Goal: Check status: Check status

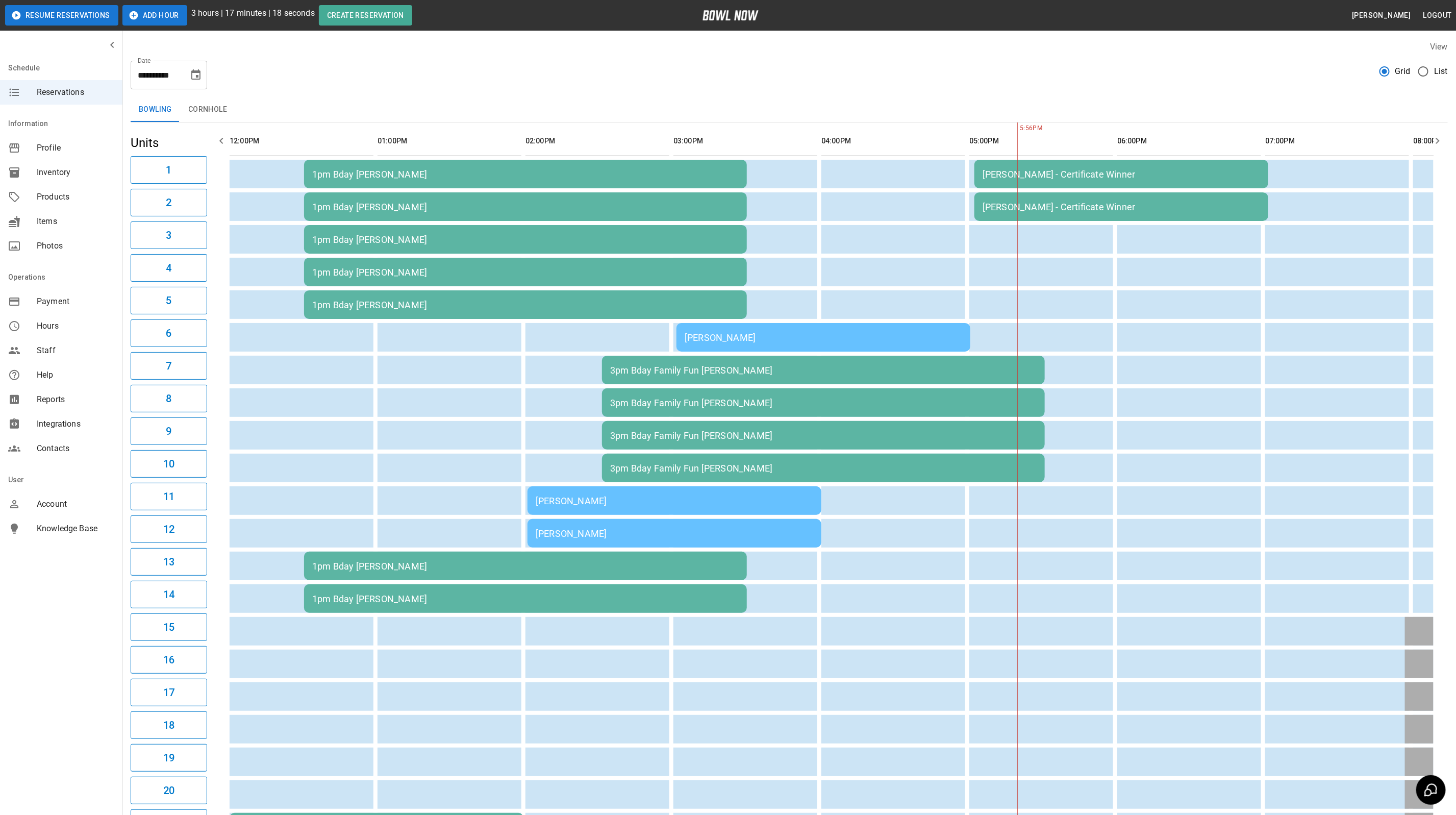
click at [203, 80] on button "Choose date, selected date is Sep 27, 2025" at bounding box center [196, 75] width 20 height 20
drag, startPoint x: 155, startPoint y: 203, endPoint x: 154, endPoint y: 213, distance: 10.0
click at [155, 203] on button "24" at bounding box center [156, 206] width 19 height 19
type input "**********"
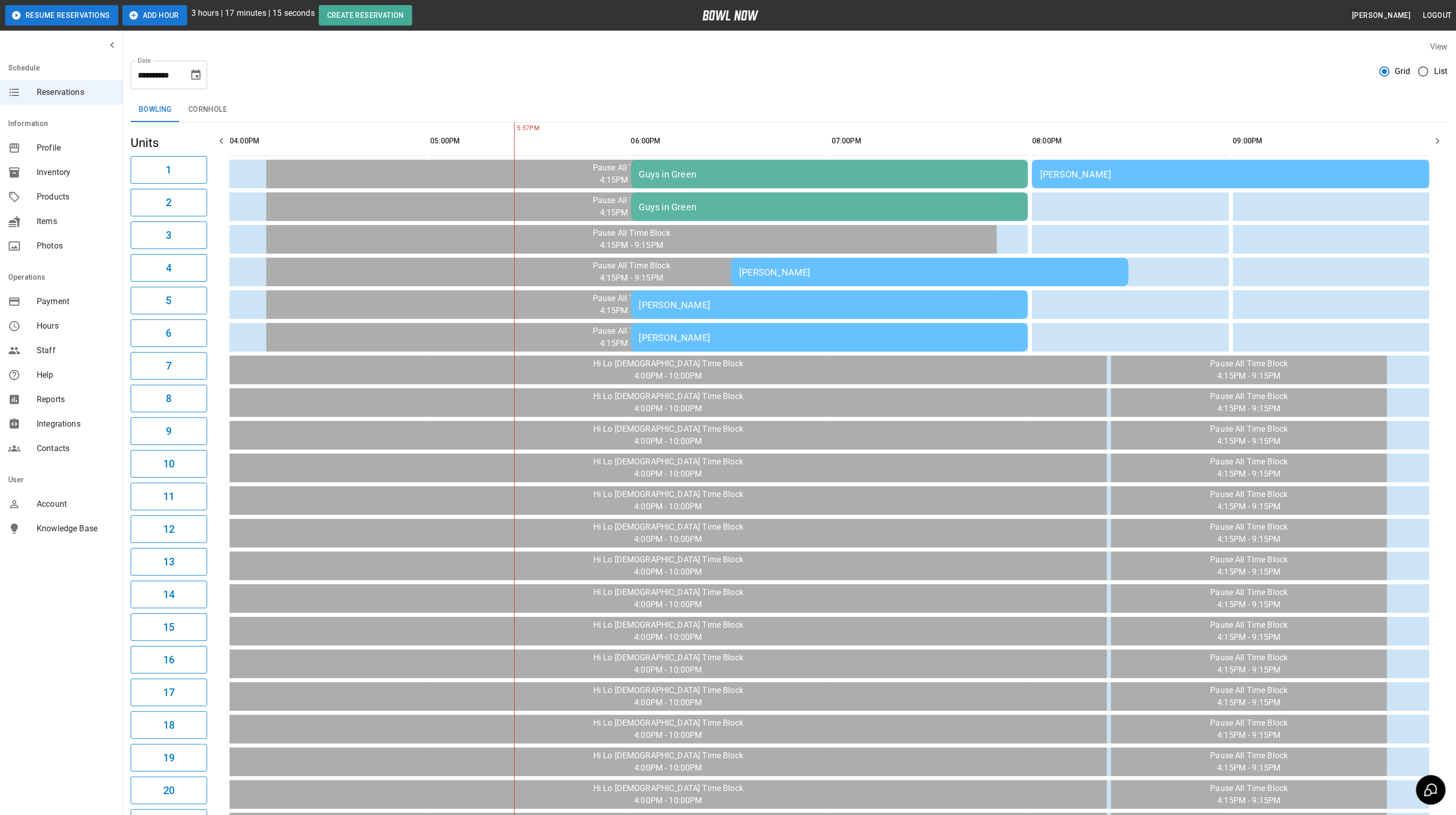
click at [763, 311] on td "[PERSON_NAME]" at bounding box center [830, 305] width 397 height 29
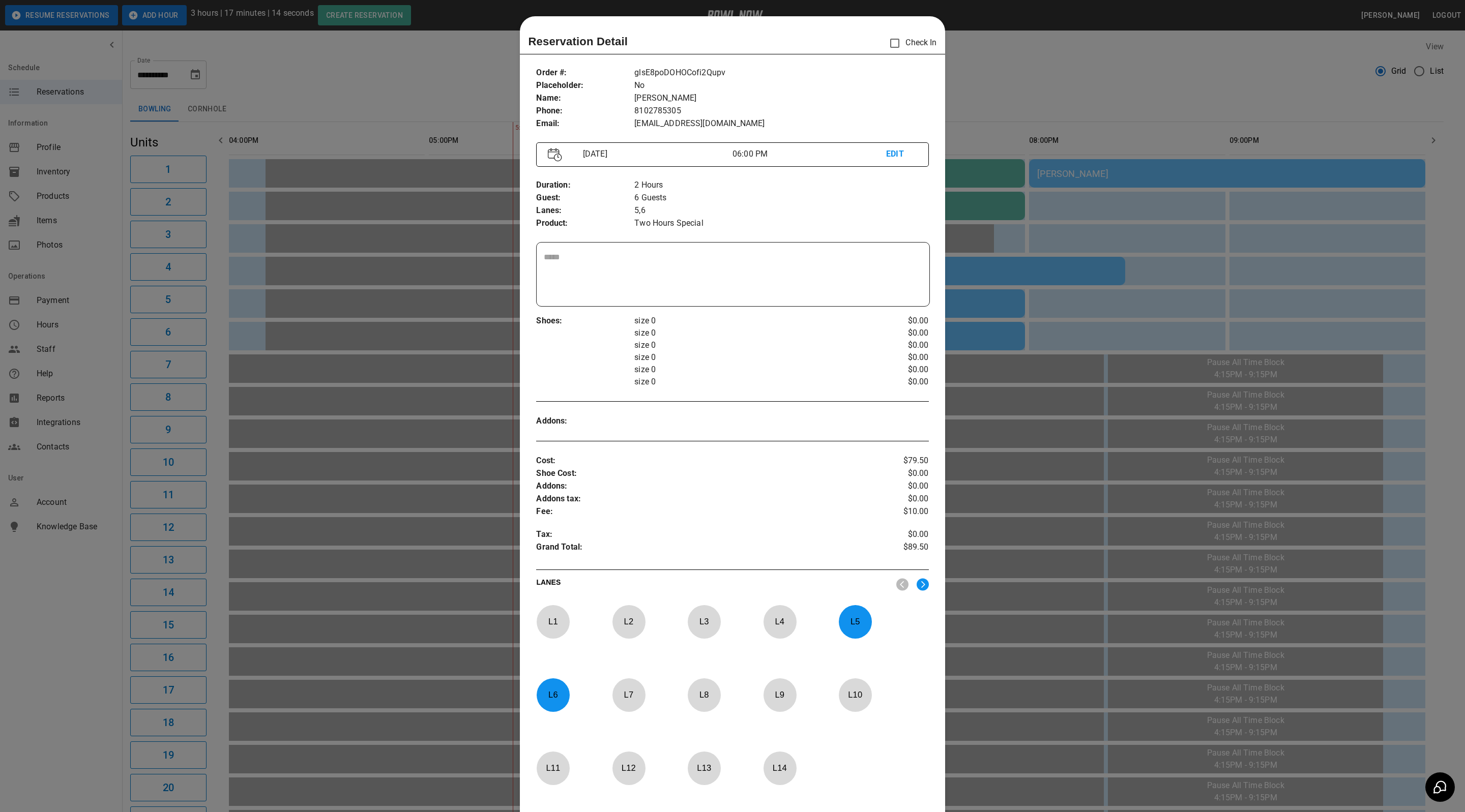
scroll to position [16, 0]
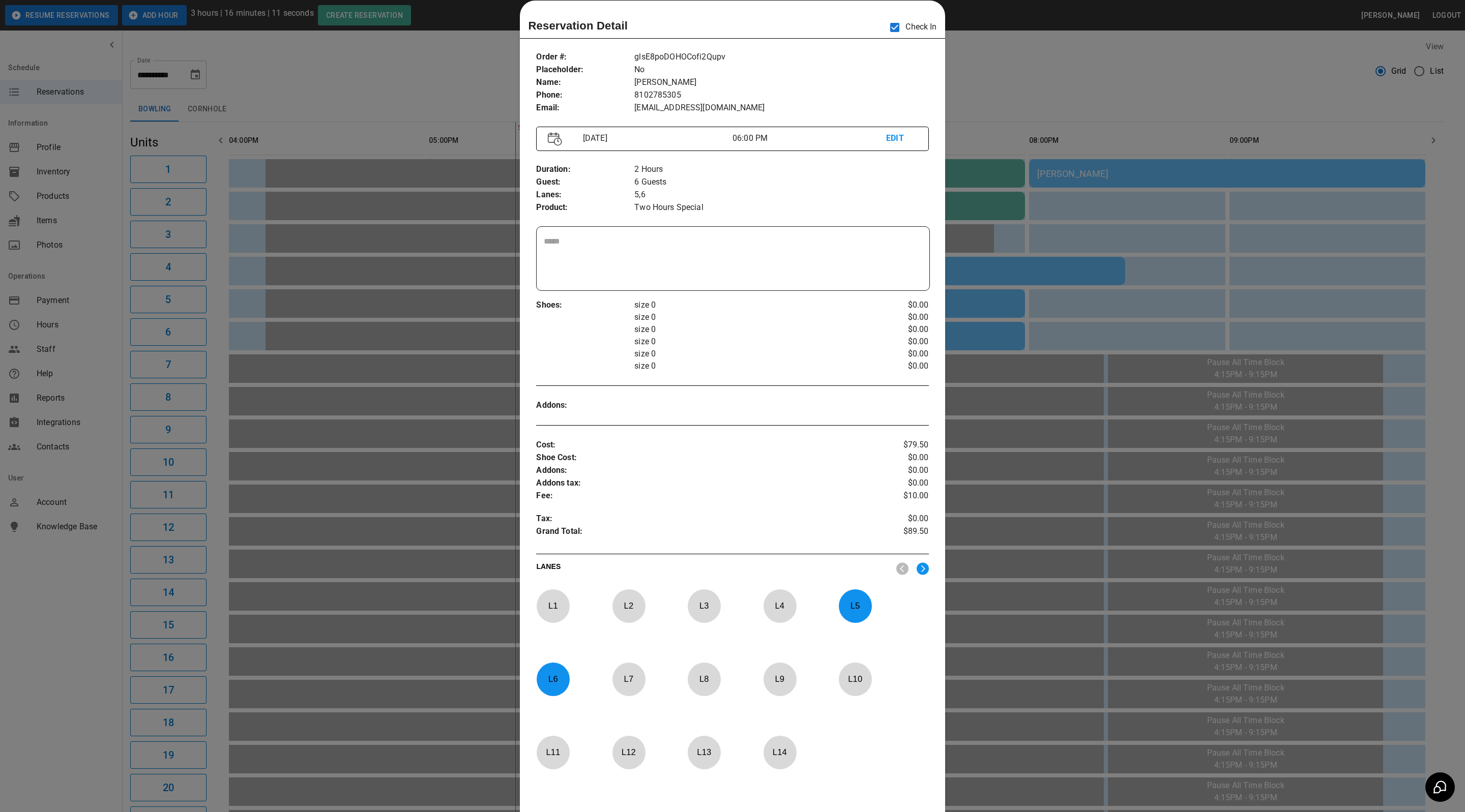
click at [1137, 81] on div at bounding box center [732, 406] width 1465 height 812
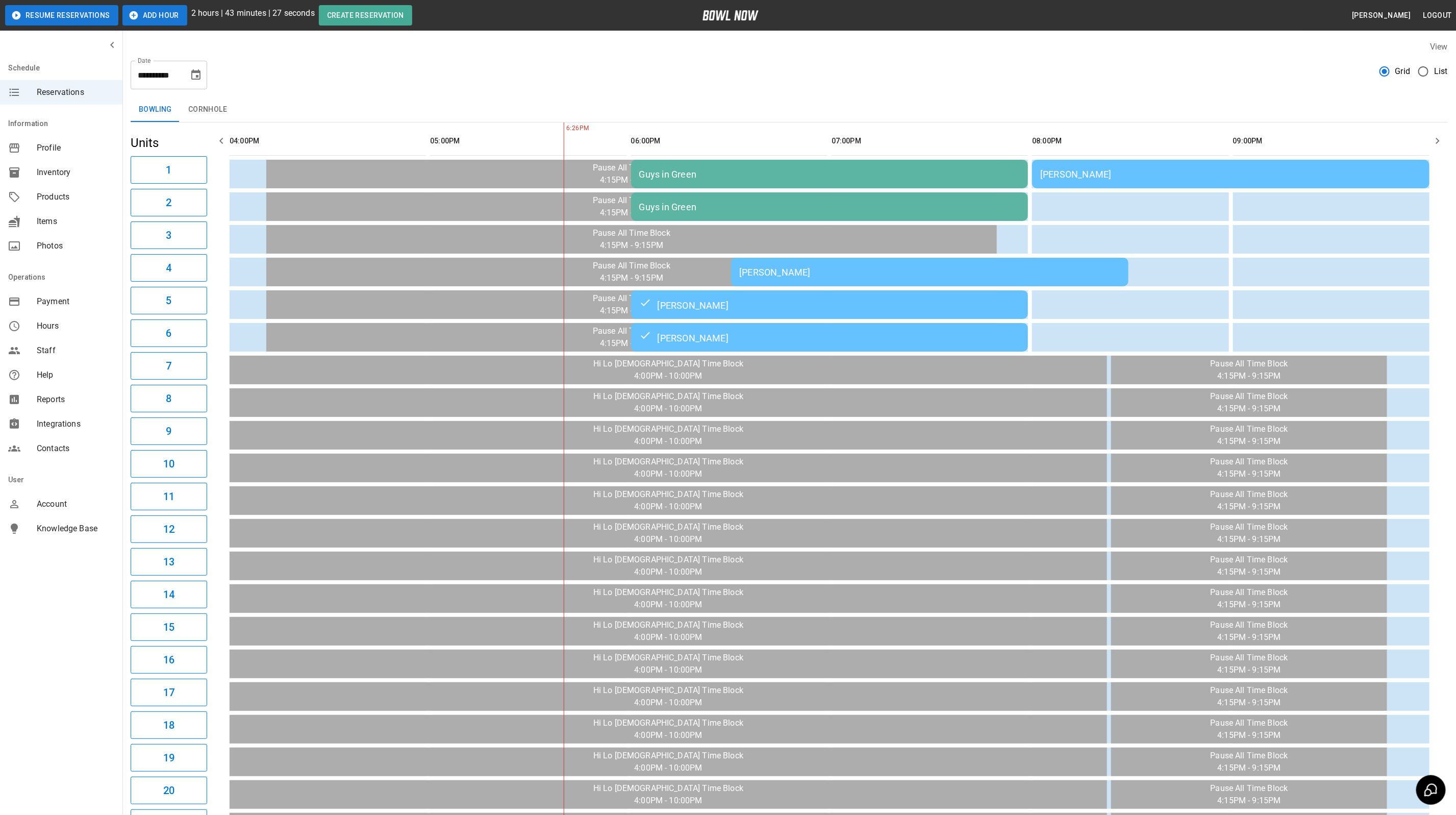
click at [801, 273] on div "[PERSON_NAME]" at bounding box center [930, 272] width 381 height 10
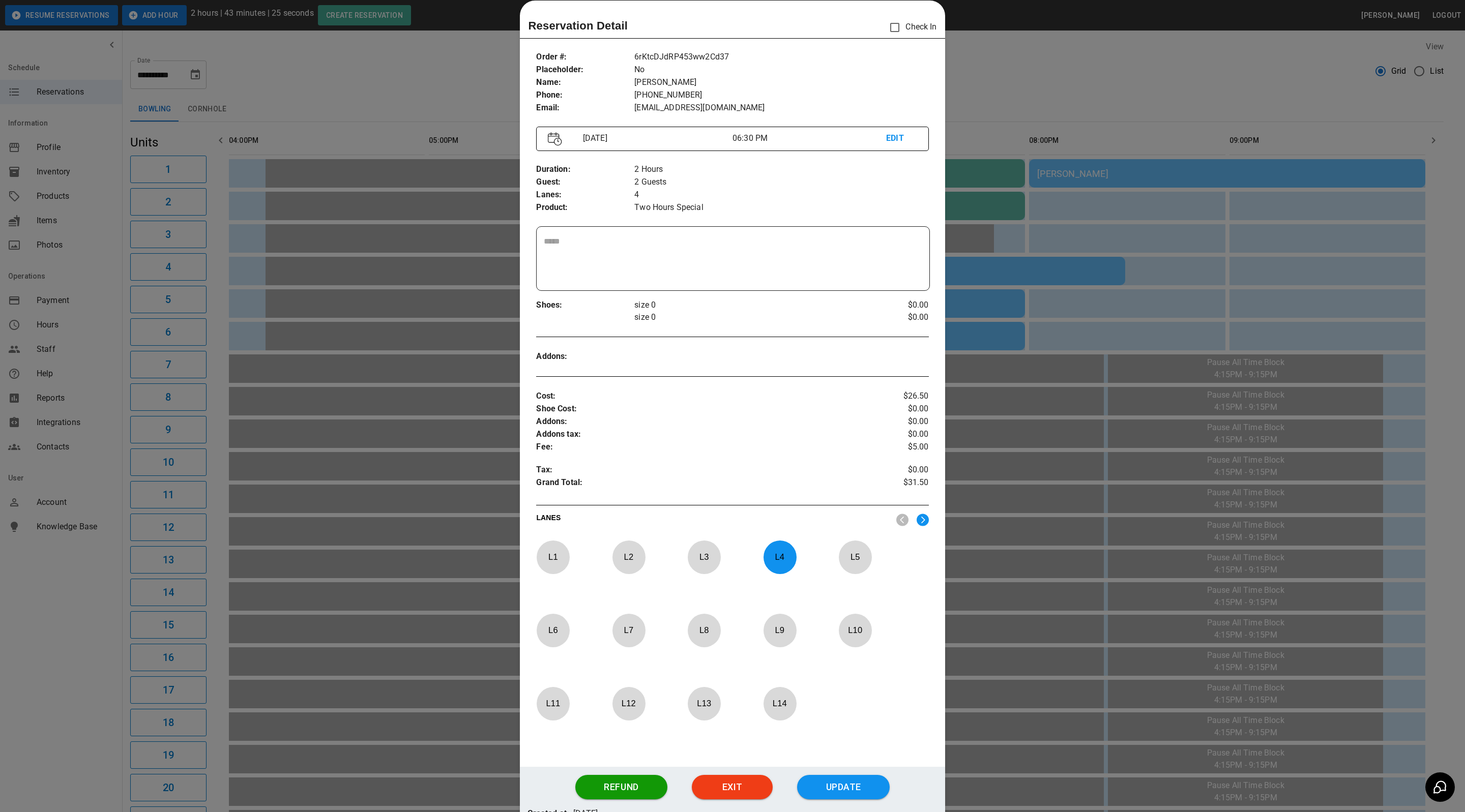
click at [984, 80] on div at bounding box center [732, 406] width 1465 height 812
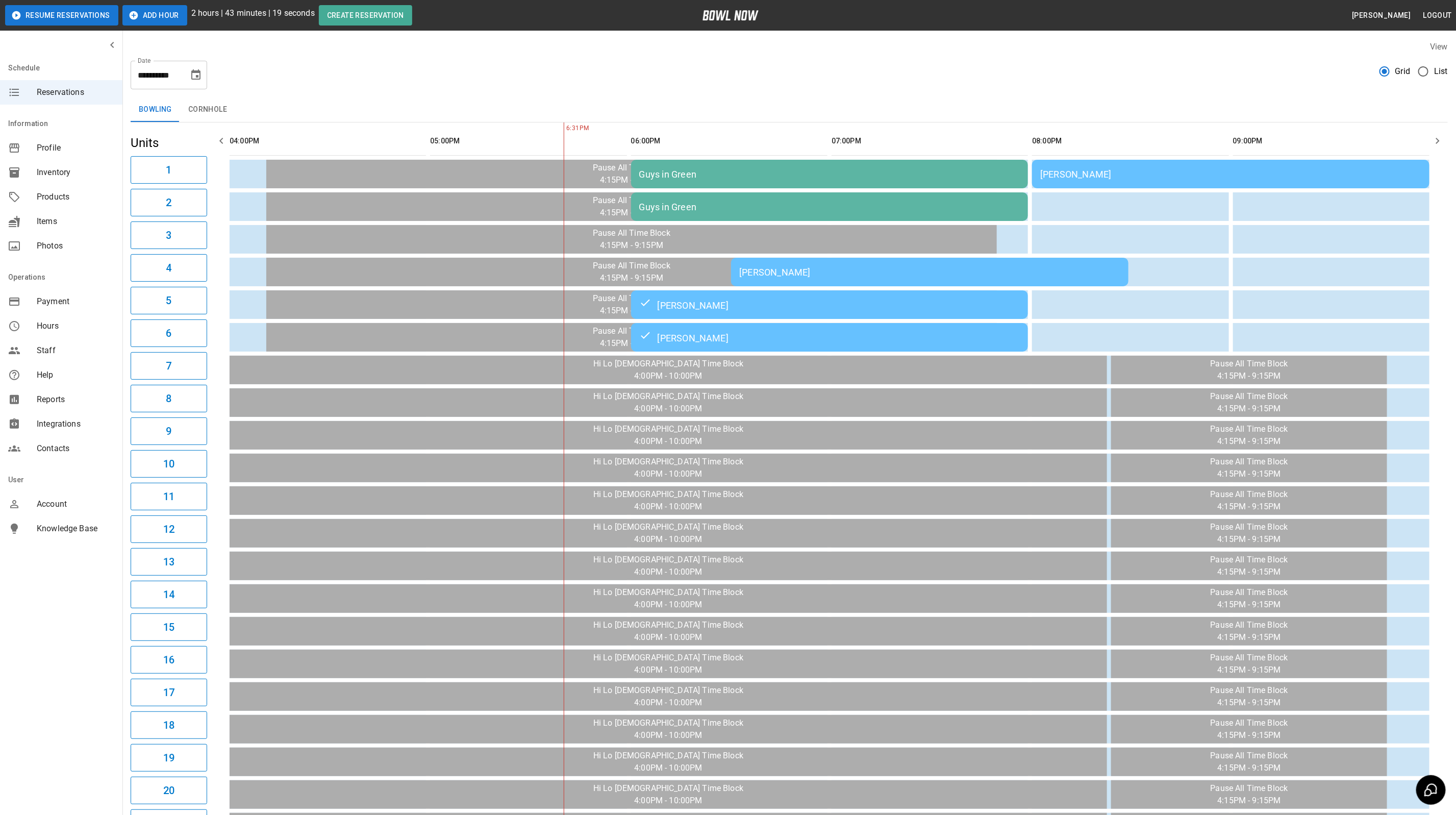
click at [1148, 169] on div "[PERSON_NAME]" at bounding box center [1231, 174] width 381 height 10
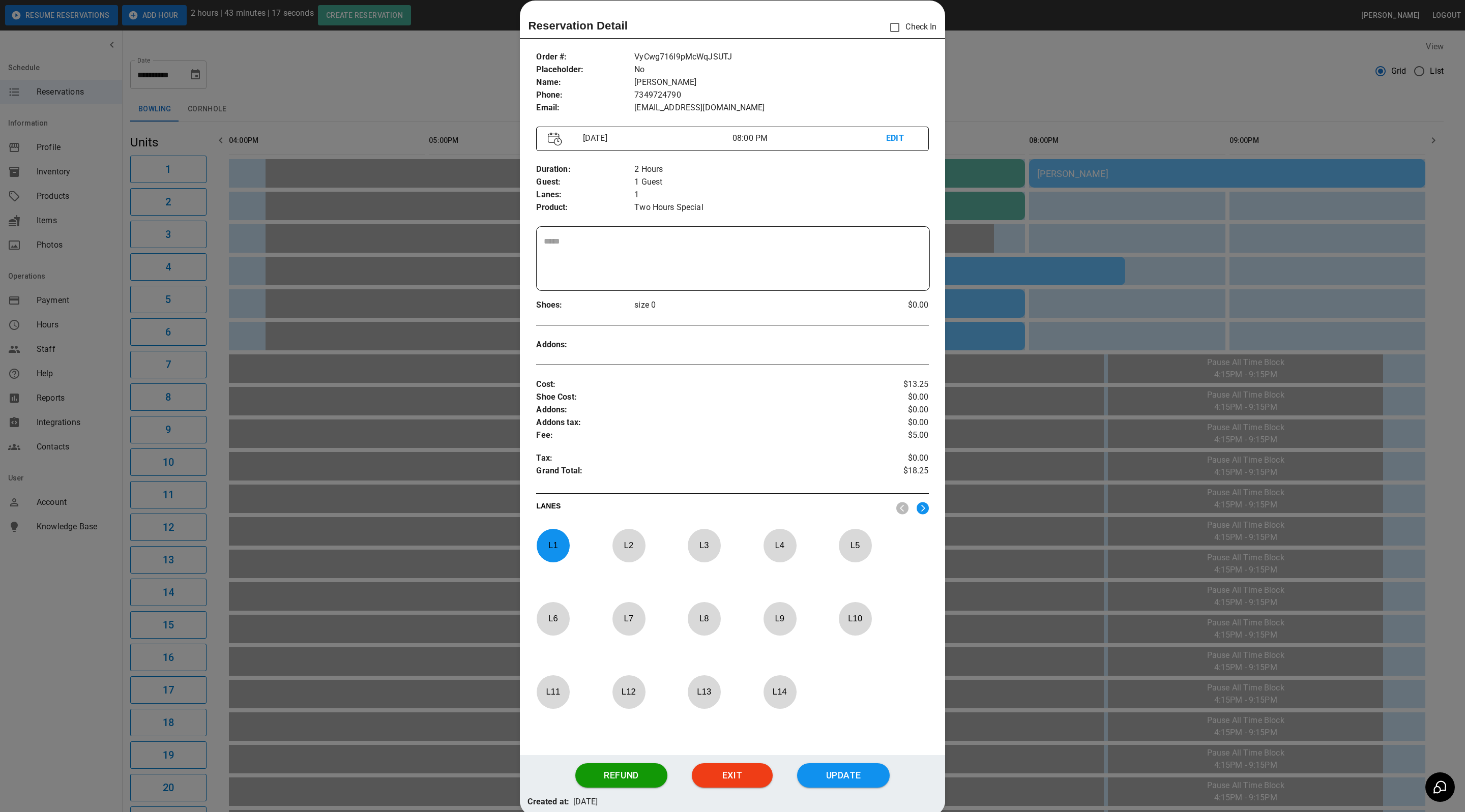
click at [1122, 81] on div at bounding box center [732, 406] width 1465 height 812
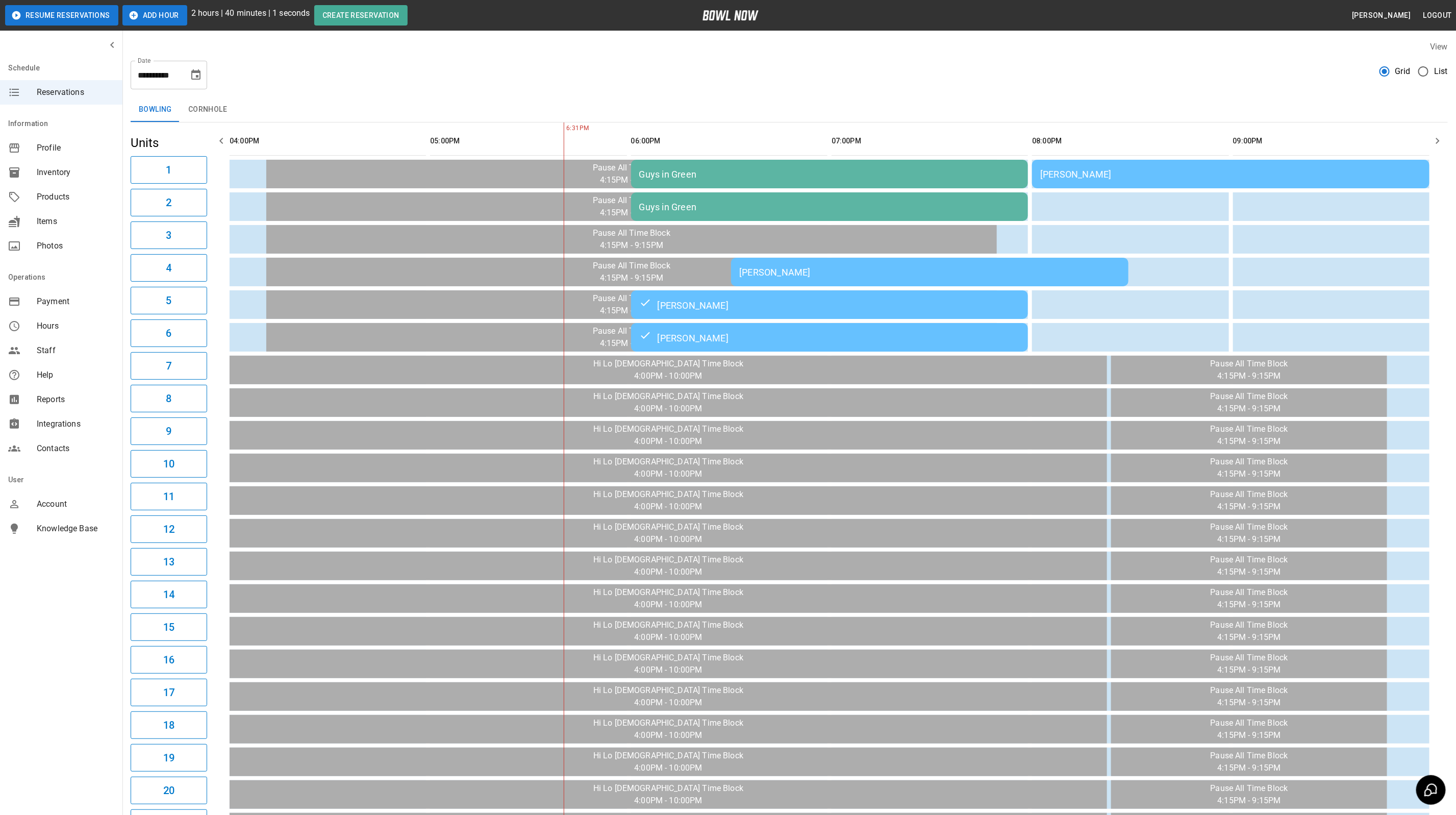
click at [791, 267] on div "[PERSON_NAME]" at bounding box center [930, 272] width 381 height 10
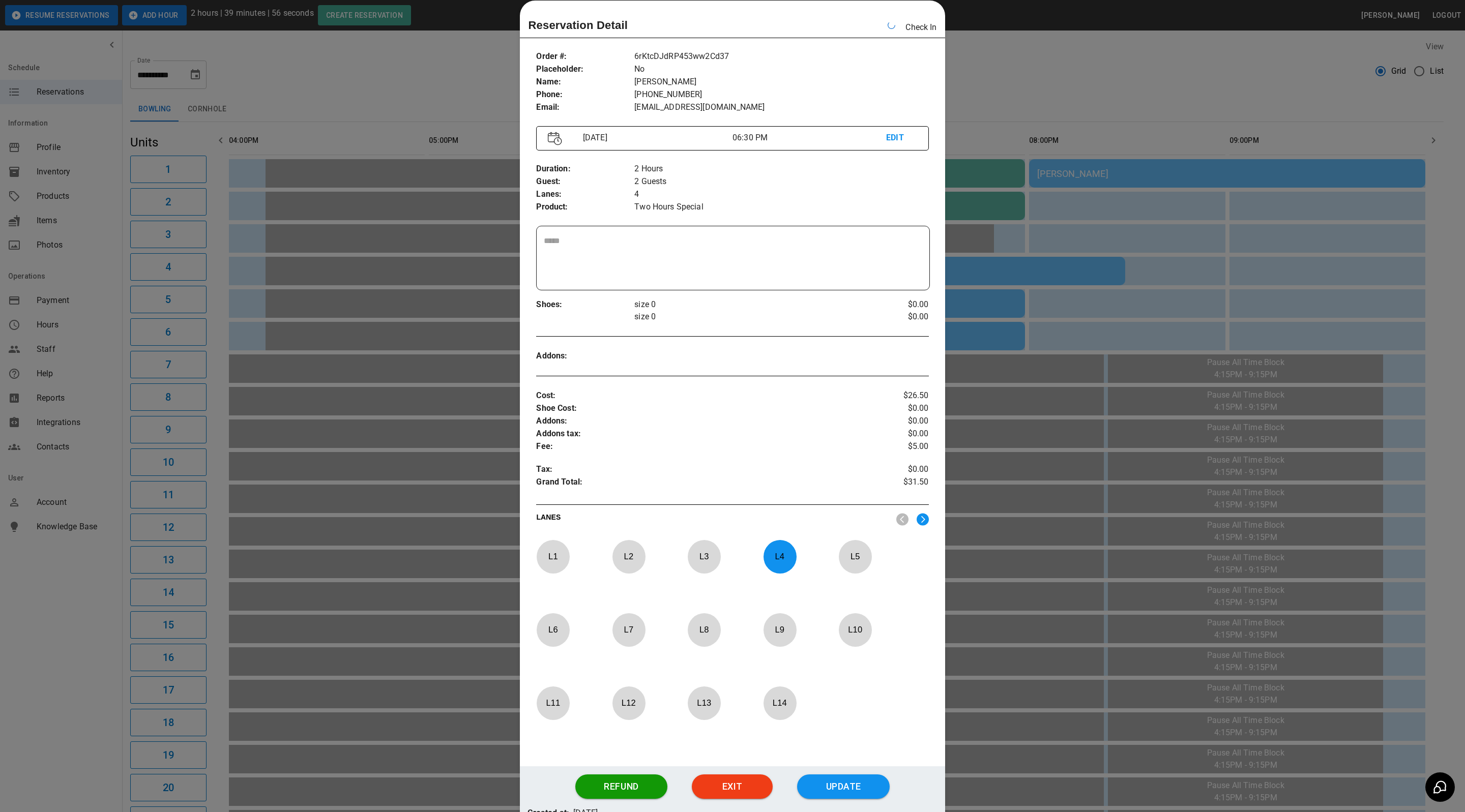
click at [1182, 90] on div at bounding box center [732, 406] width 1465 height 812
